Goal: Use online tool/utility: Utilize a website feature to perform a specific function

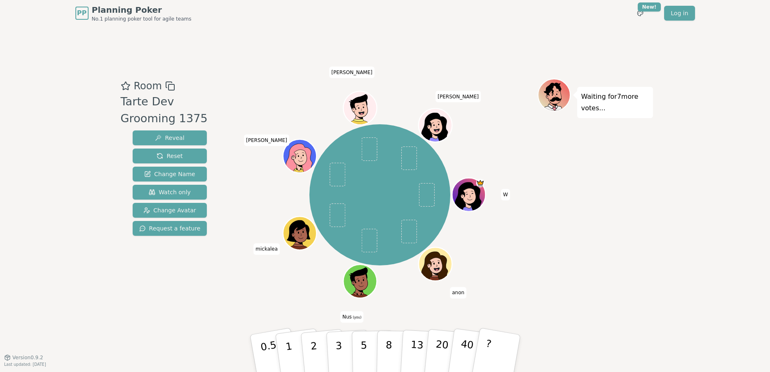
click at [362, 277] on icon at bounding box center [359, 276] width 30 height 19
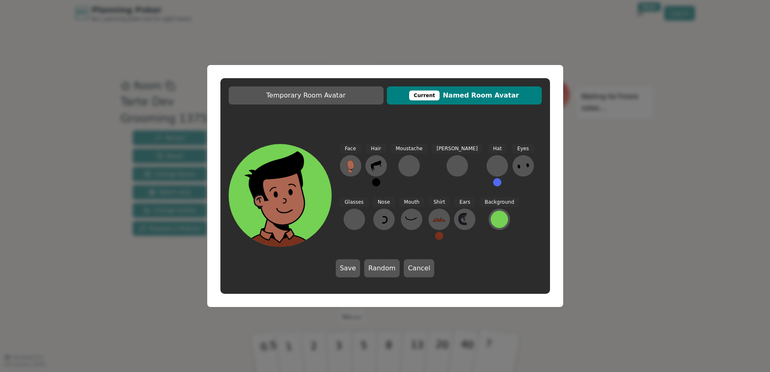
click at [292, 191] on ellipse at bounding box center [290, 192] width 5 height 7
click at [379, 168] on icon at bounding box center [376, 165] width 13 height 13
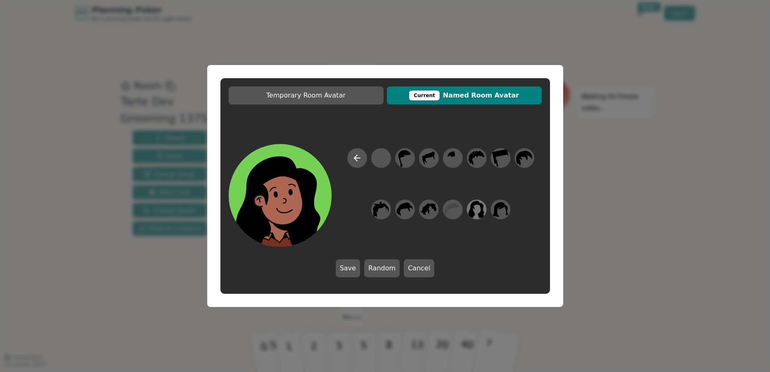
click at [481, 212] on icon at bounding box center [476, 209] width 16 height 17
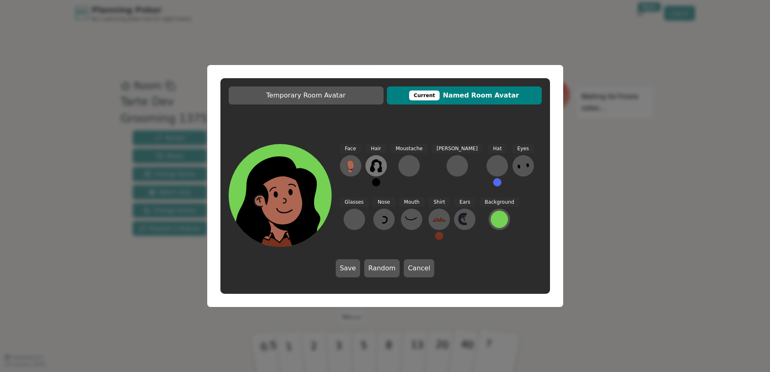
click at [377, 172] on button at bounding box center [375, 165] width 21 height 21
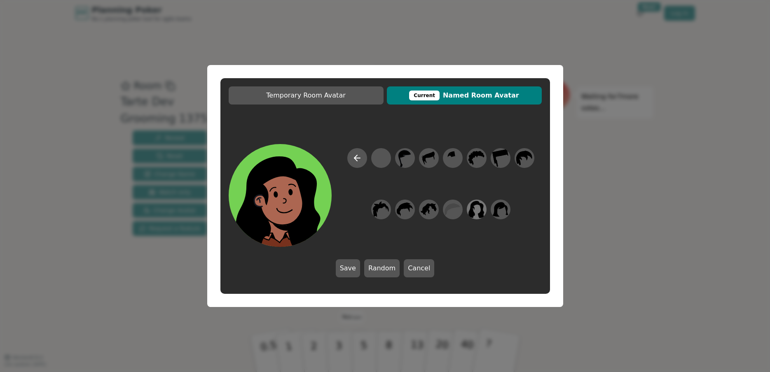
click at [479, 210] on icon at bounding box center [476, 210] width 16 height 19
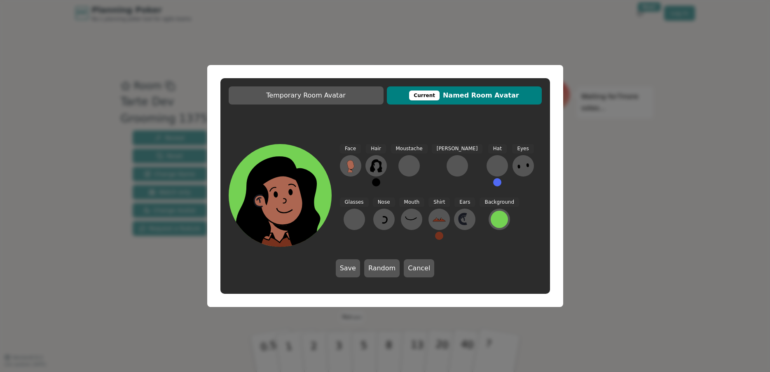
click at [379, 183] on button at bounding box center [376, 182] width 8 height 8
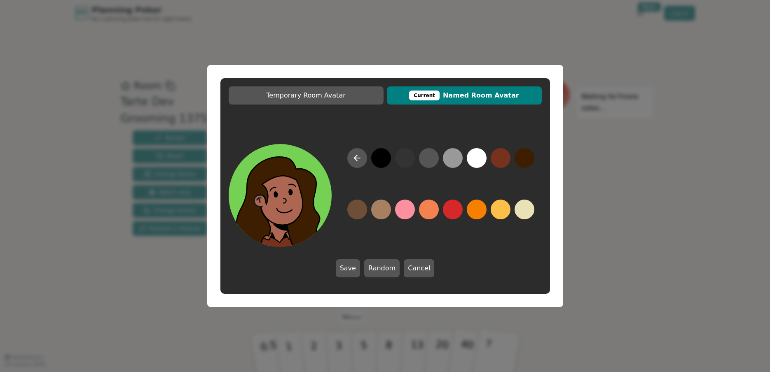
click at [527, 159] on button at bounding box center [525, 158] width 20 height 20
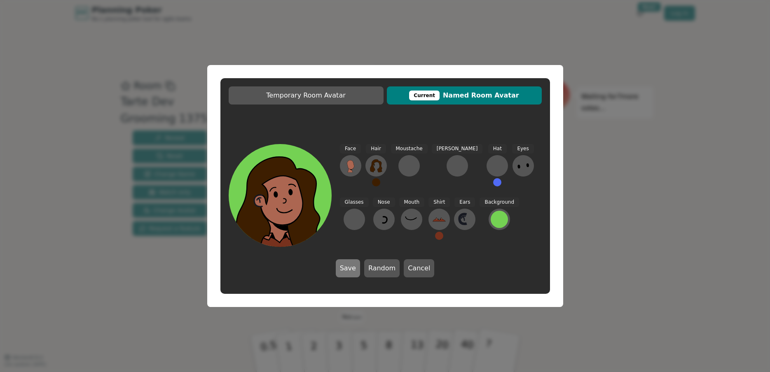
click at [352, 272] on button "Save" at bounding box center [348, 269] width 24 height 18
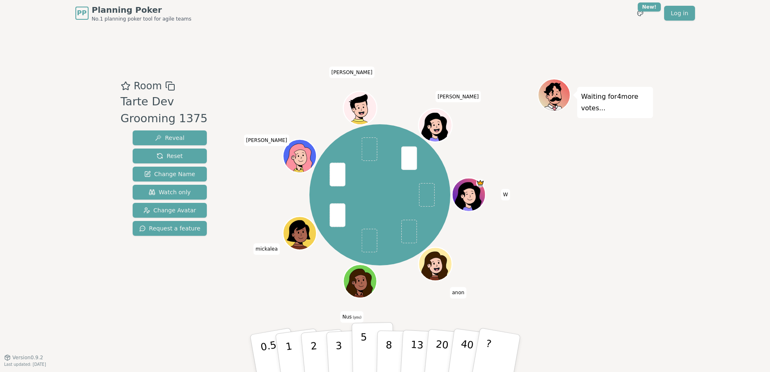
click at [366, 365] on button "5" at bounding box center [372, 354] width 42 height 63
click at [365, 357] on p "5" at bounding box center [363, 354] width 7 height 44
click at [368, 354] on button "5" at bounding box center [372, 354] width 42 height 63
click at [386, 363] on p "8" at bounding box center [388, 353] width 7 height 44
